Goal: Obtain resource: Obtain resource

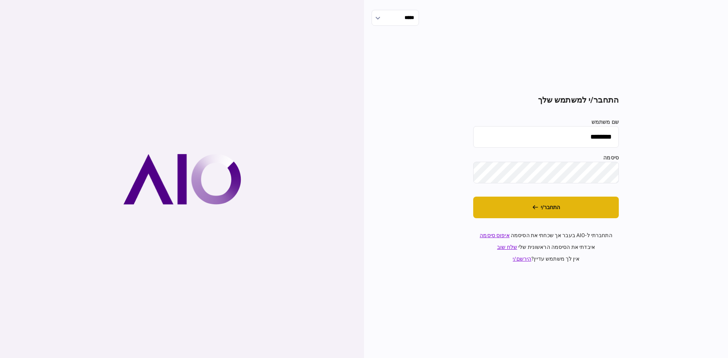
click at [568, 206] on button "התחבר/י" at bounding box center [546, 208] width 146 height 22
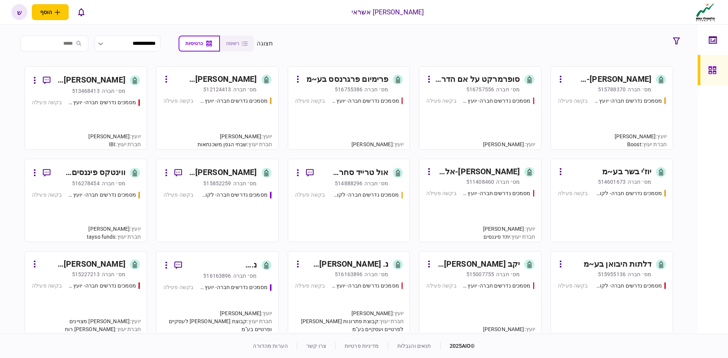
click at [362, 76] on div "פרימיום פרגרנסס בע~מ" at bounding box center [348, 80] width 82 height 12
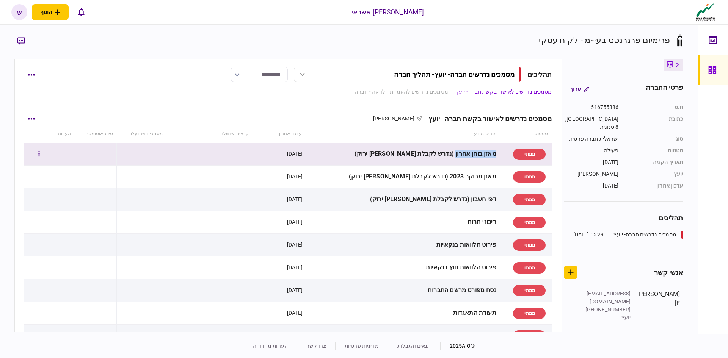
drag, startPoint x: 478, startPoint y: 152, endPoint x: 445, endPoint y: 152, distance: 33.0
click at [445, 152] on div "מאזן בוחן אחרון (נדרש לקבלת [PERSON_NAME] ירוק)" at bounding box center [403, 154] width 188 height 17
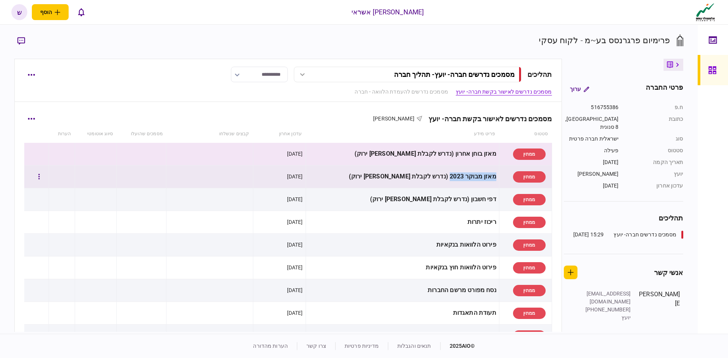
drag, startPoint x: 484, startPoint y: 177, endPoint x: 440, endPoint y: 174, distance: 44.4
click at [440, 174] on div "מאזן מבוקר 2023 (נדרש לקבלת [PERSON_NAME] ירוק)" at bounding box center [403, 176] width 188 height 17
drag, startPoint x: 483, startPoint y: 153, endPoint x: 445, endPoint y: 155, distance: 38.0
click at [445, 155] on div "מאזן בוחן אחרון (נדרש לקבלת [PERSON_NAME] ירוק)" at bounding box center [403, 154] width 188 height 17
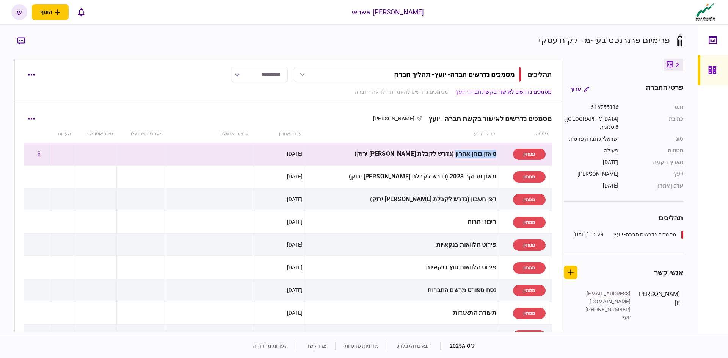
click at [466, 156] on div "מאזן בוחן אחרון (נדרש לקבלת [PERSON_NAME] ירוק)" at bounding box center [403, 154] width 188 height 17
drag, startPoint x: 484, startPoint y: 152, endPoint x: 461, endPoint y: 153, distance: 22.8
click at [461, 153] on div "מאזן בוחן אחרון (נדרש לקבלת [PERSON_NAME] ירוק)" at bounding box center [403, 154] width 188 height 17
copy div "מאזן בוחן"
click at [464, 168] on td "מאזן מבוקר 2023 (נדרש לקבלת [PERSON_NAME] ירוק)" at bounding box center [402, 177] width 193 height 23
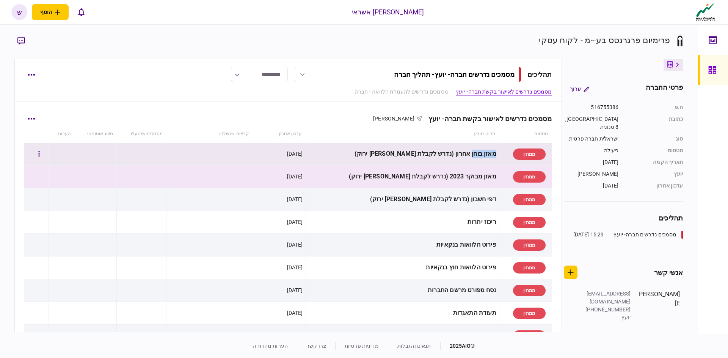
drag, startPoint x: 484, startPoint y: 154, endPoint x: 461, endPoint y: 150, distance: 23.8
click at [461, 150] on div "מאזן בוחן אחרון (נדרש לקבלת [PERSON_NAME] ירוק)" at bounding box center [403, 154] width 188 height 17
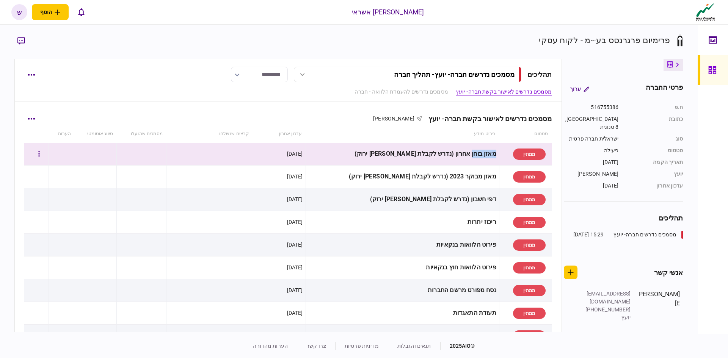
copy div "מאזן בוחן"
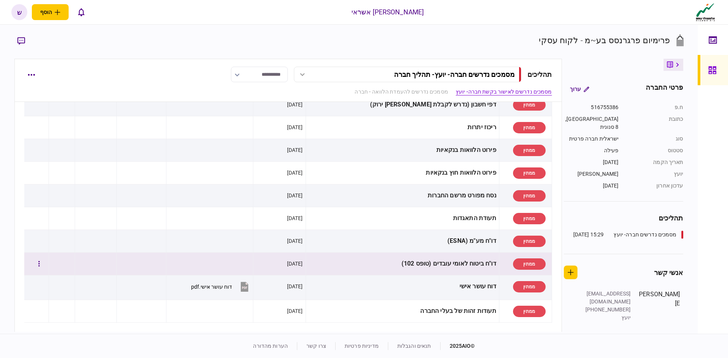
scroll to position [114, 0]
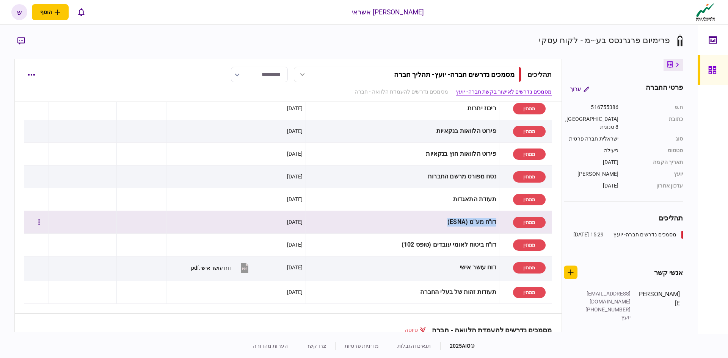
drag, startPoint x: 484, startPoint y: 221, endPoint x: 433, endPoint y: 219, distance: 50.9
click at [433, 219] on div "דו"ח מע"מ (ESNA)" at bounding box center [403, 222] width 188 height 17
copy div "דו"ח מע"מ (ESNA)"
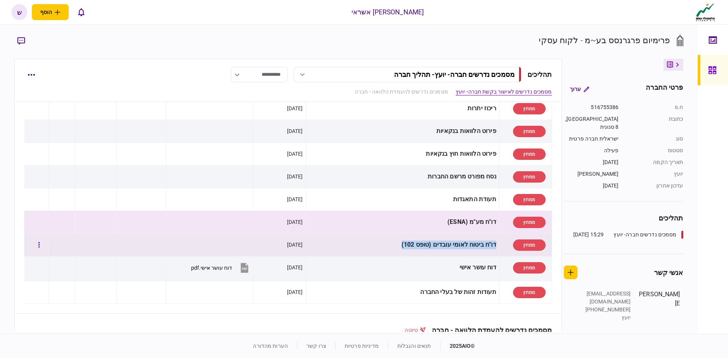
drag, startPoint x: 486, startPoint y: 245, endPoint x: 387, endPoint y: 244, distance: 99.0
click at [387, 244] on td "דו"ח ביטוח לאומי עובדים (טופס 102)" at bounding box center [402, 245] width 193 height 23
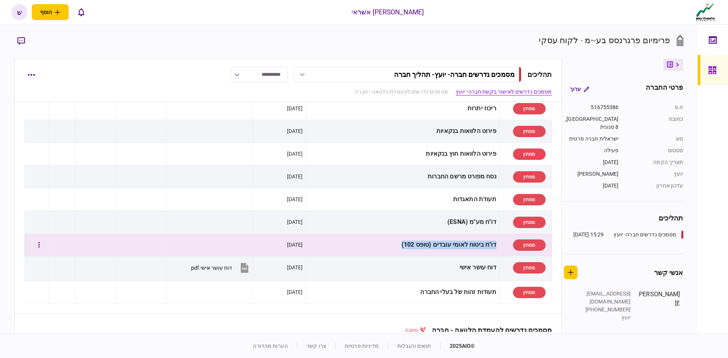
copy div "דו"ח ביטוח לאומי עובדים (טופס 102)"
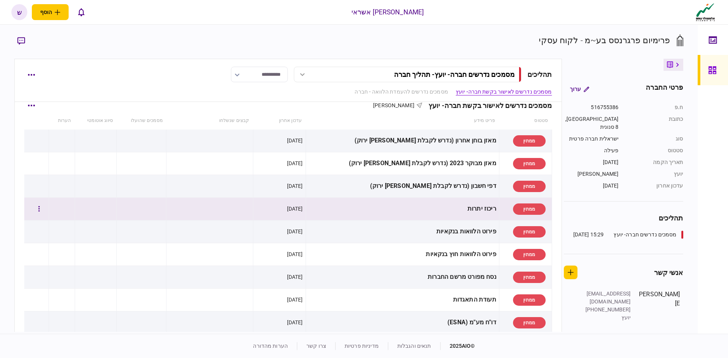
scroll to position [0, 0]
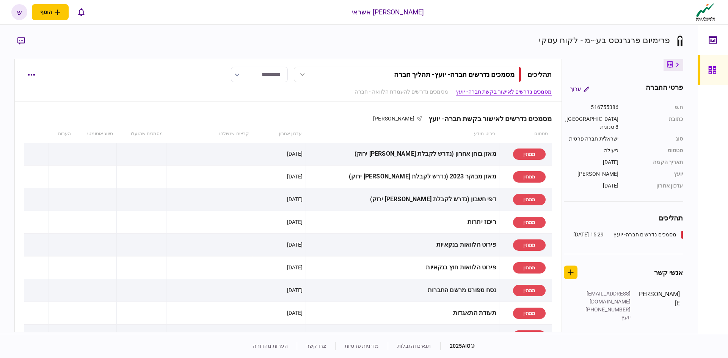
click at [675, 63] on button at bounding box center [674, 65] width 20 height 12
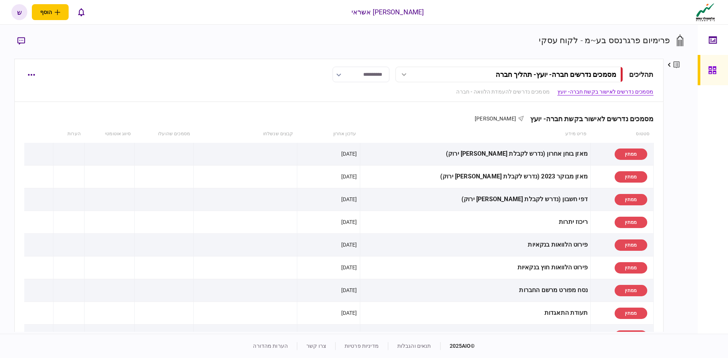
click at [674, 64] on icon at bounding box center [677, 65] width 6 height 8
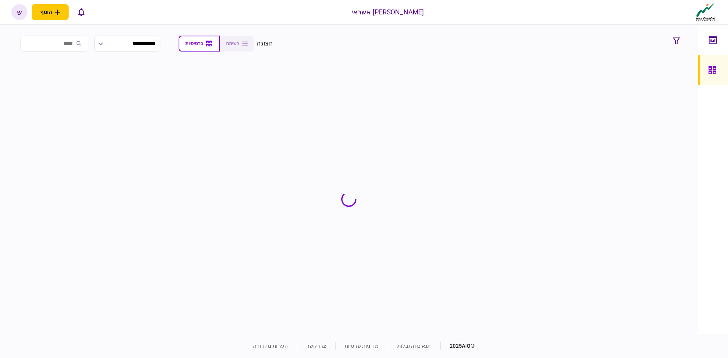
click at [712, 39] on icon at bounding box center [713, 40] width 8 height 9
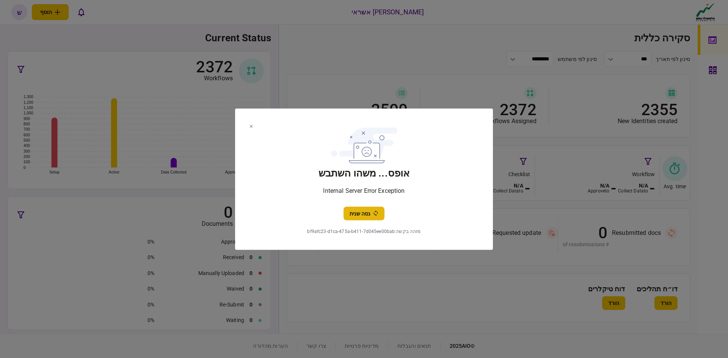
click at [360, 212] on button "נסה שנית" at bounding box center [364, 214] width 41 height 14
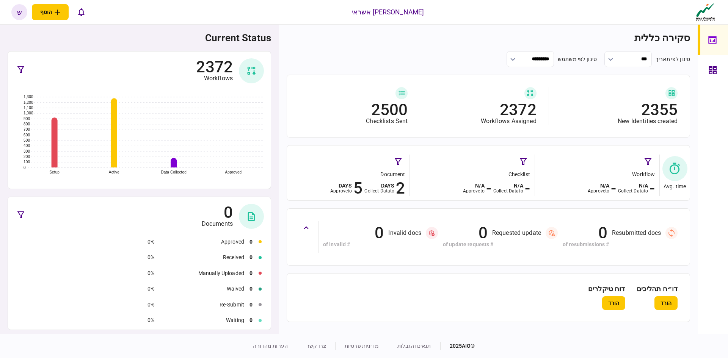
click at [663, 300] on button "הורד" at bounding box center [666, 304] width 23 height 14
drag, startPoint x: 709, startPoint y: 62, endPoint x: 713, endPoint y: 66, distance: 5.1
click at [710, 62] on div at bounding box center [715, 70] width 12 height 30
